Goal: Transaction & Acquisition: Purchase product/service

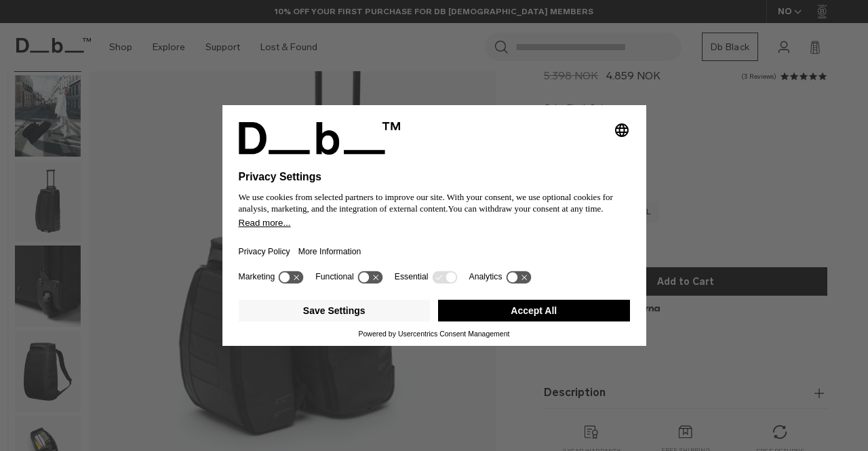
click at [537, 306] on button "Accept All" at bounding box center [534, 311] width 192 height 22
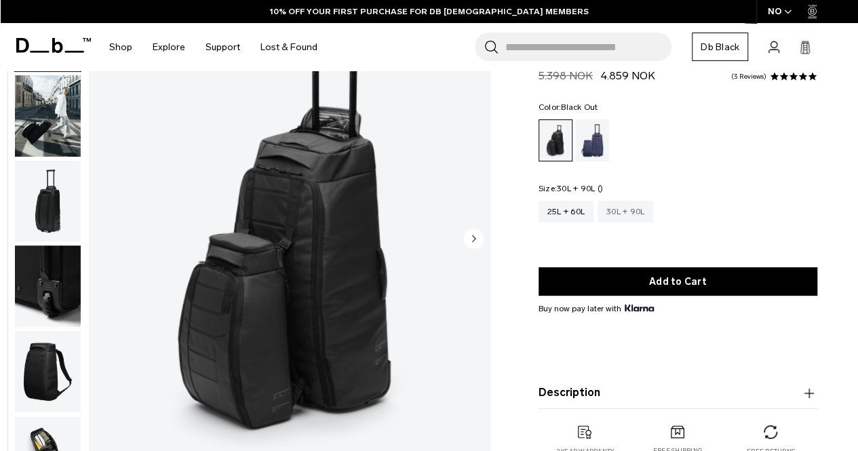
click at [620, 218] on div "30L + 90L" at bounding box center [625, 212] width 56 height 22
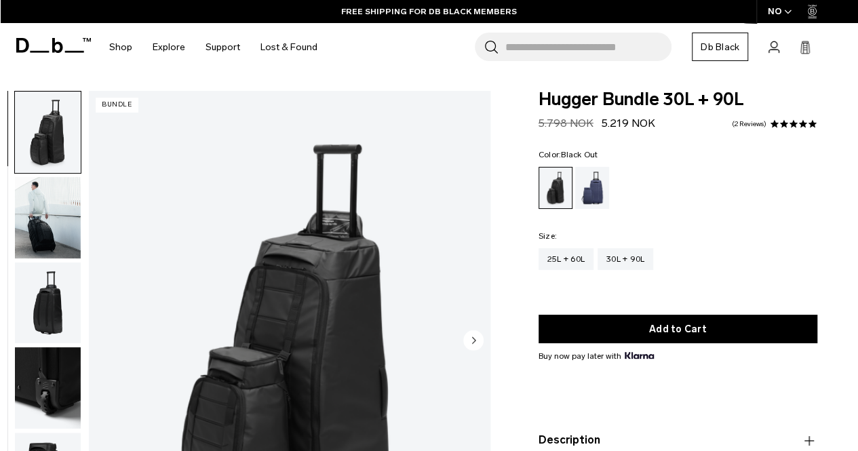
scroll to position [1, 0]
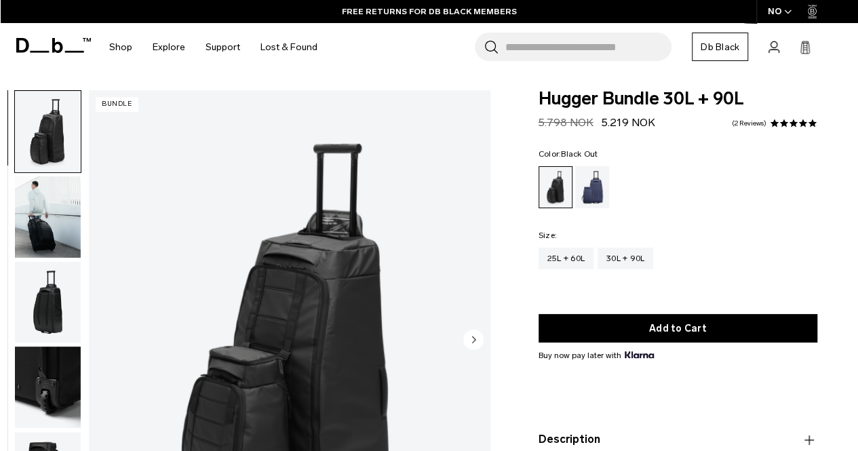
click at [620, 218] on div "Color: Black Out Out of stock Size: Out of stock 25L + 60L 30L + 90L" at bounding box center [677, 219] width 279 height 139
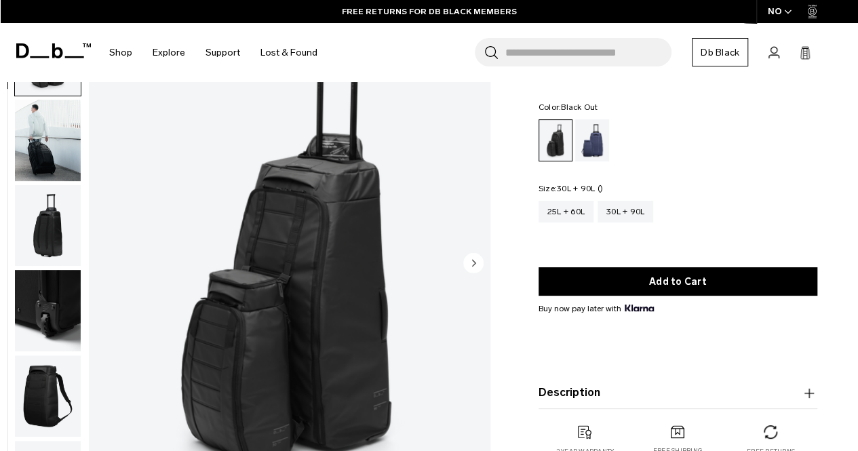
scroll to position [79, 0]
